Goal: Transaction & Acquisition: Purchase product/service

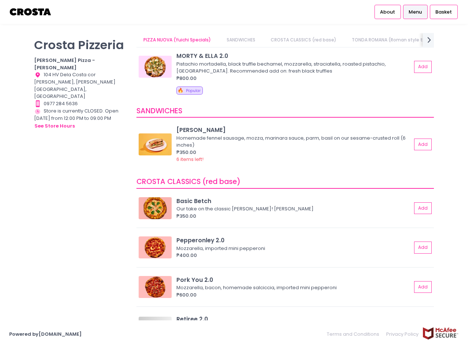
scroll to position [73, 0]
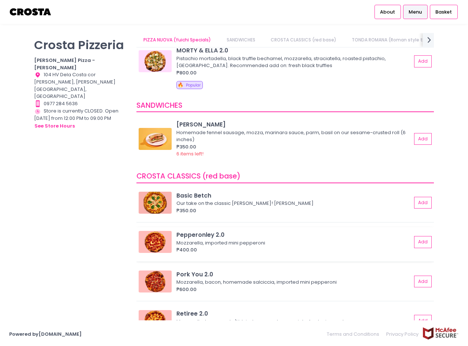
click at [151, 244] on img at bounding box center [155, 242] width 33 height 22
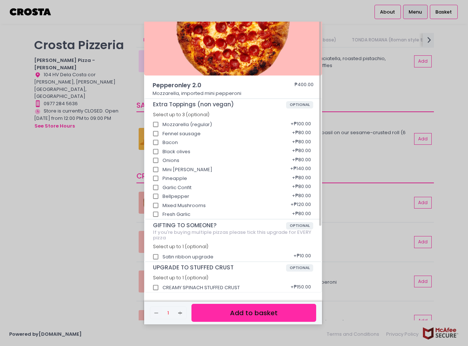
scroll to position [9, 0]
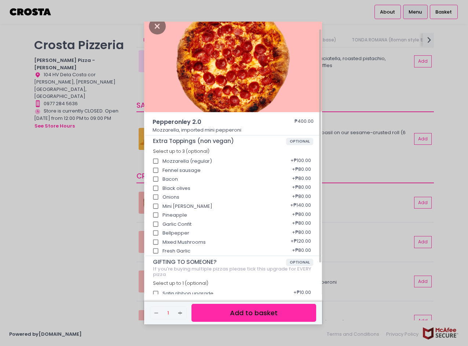
click at [217, 96] on img at bounding box center [233, 62] width 178 height 100
click at [154, 26] on icon "Close" at bounding box center [157, 26] width 17 height 16
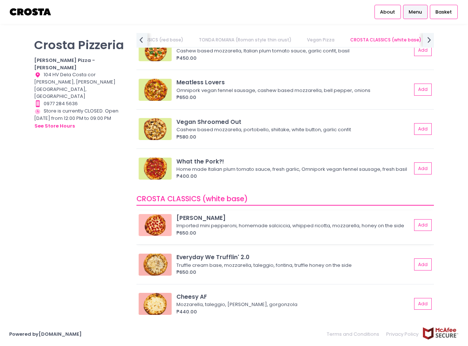
scroll to position [477, 0]
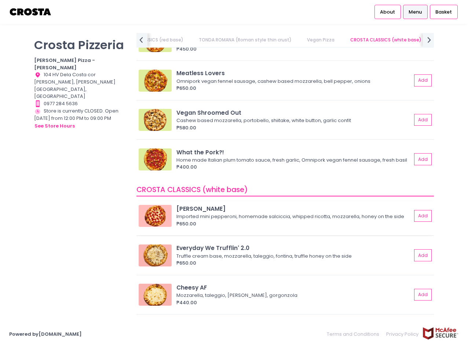
click at [160, 225] on img at bounding box center [155, 216] width 33 height 22
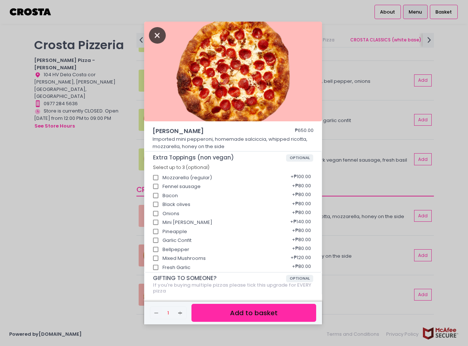
click at [159, 39] on icon "Close" at bounding box center [157, 35] width 17 height 16
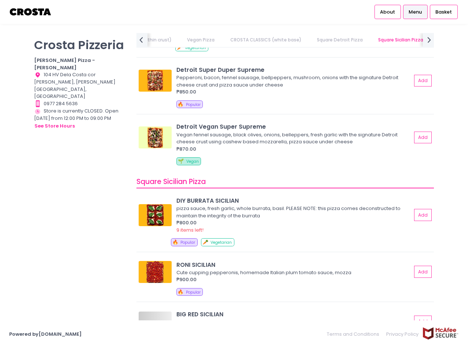
scroll to position [0, 336]
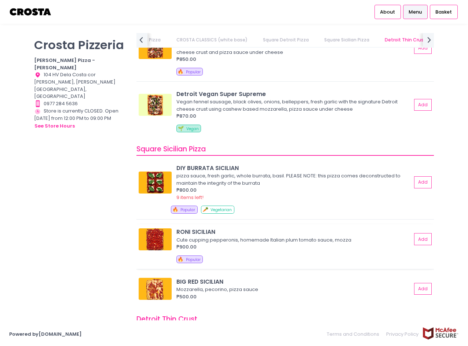
click at [156, 243] on img at bounding box center [155, 239] width 33 height 22
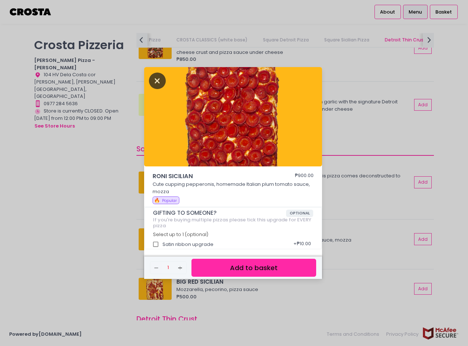
click at [154, 81] on icon "Close" at bounding box center [157, 81] width 17 height 16
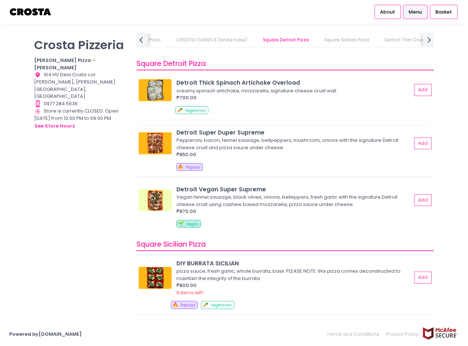
scroll to position [770, 0]
